Goal: Find specific page/section: Find specific page/section

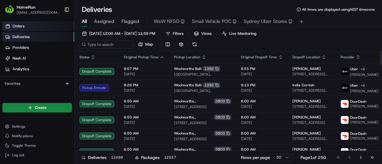
click at [39, 23] on link "Orders" at bounding box center [38, 26] width 72 height 10
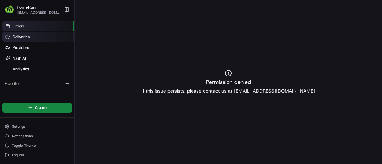
click at [22, 39] on span "Deliveries" at bounding box center [21, 36] width 17 height 5
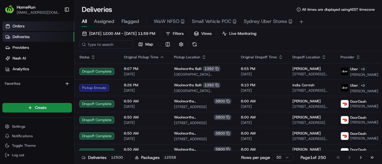
click at [23, 24] on span "Orders" at bounding box center [19, 26] width 12 height 5
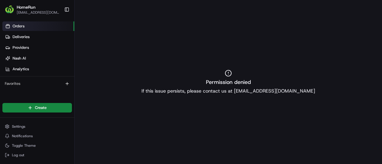
click at [34, 21] on link "Orders" at bounding box center [38, 26] width 72 height 10
click at [251, 87] on div "Permission denied If this issue persists, please contact us at support@usenash.…" at bounding box center [228, 82] width 307 height 164
click at [29, 40] on link "Deliveries" at bounding box center [38, 37] width 72 height 10
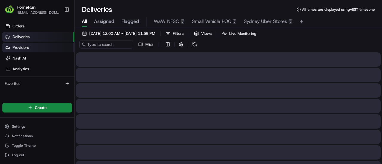
click at [27, 47] on span "Providers" at bounding box center [21, 47] width 16 height 5
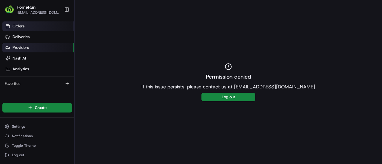
click at [23, 29] on link "Orders" at bounding box center [38, 26] width 72 height 10
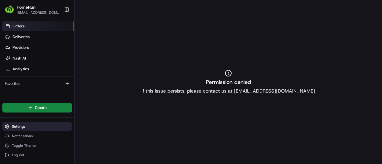
click at [21, 129] on span "Settings" at bounding box center [18, 126] width 13 height 5
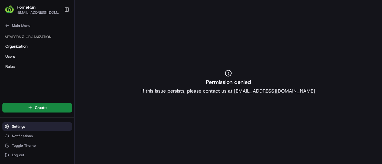
click at [21, 129] on span "Settings" at bounding box center [18, 126] width 13 height 5
